Goal: Navigation & Orientation: Understand site structure

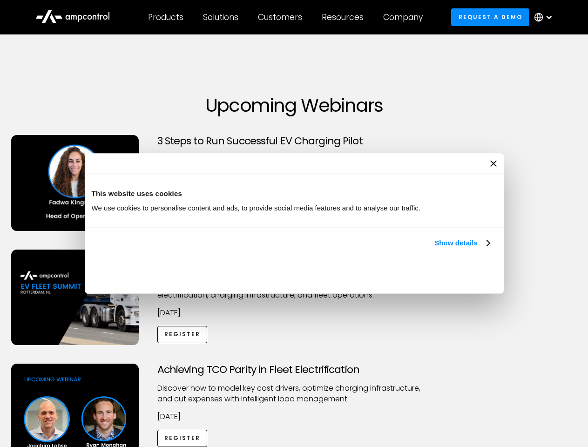
click at [435, 249] on link "Show details" at bounding box center [462, 243] width 55 height 11
click at [0, 0] on div "Necessary cookies help make a website usable by enabling basic functions like p…" at bounding box center [0, 0] width 0 height 0
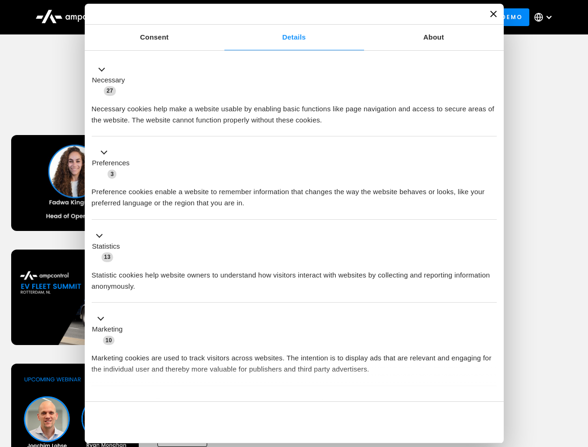
click at [287, 17] on div "Customers" at bounding box center [280, 17] width 44 height 10
click at [165, 17] on div "Products" at bounding box center [165, 17] width 35 height 10
click at [221, 17] on div "Solutions" at bounding box center [220, 17] width 35 height 10
click at [282, 17] on div "Customers" at bounding box center [280, 17] width 44 height 10
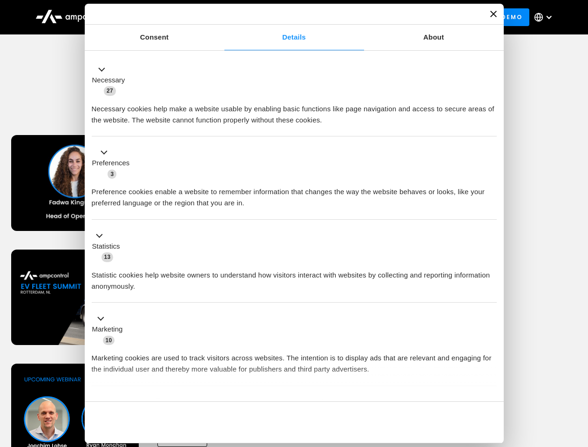
click at [345, 17] on div "Resources" at bounding box center [343, 17] width 42 height 10
click at [406, 17] on div "Company" at bounding box center [403, 17] width 40 height 10
